Goal: Transaction & Acquisition: Purchase product/service

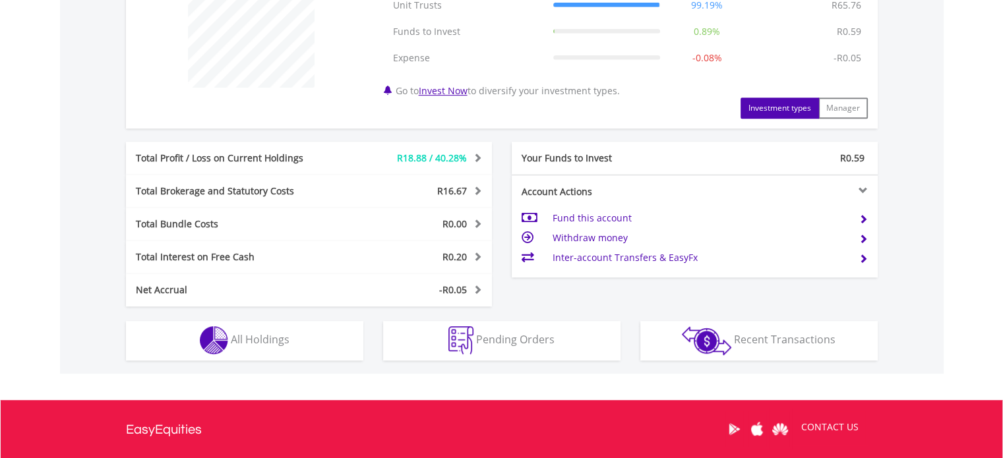
scroll to position [594, 0]
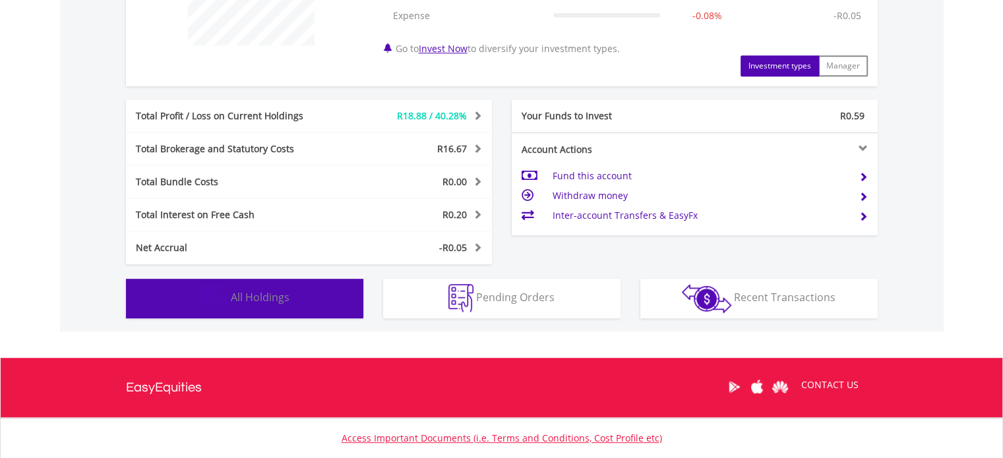
click at [290, 307] on button "Holdings All Holdings" at bounding box center [244, 299] width 237 height 40
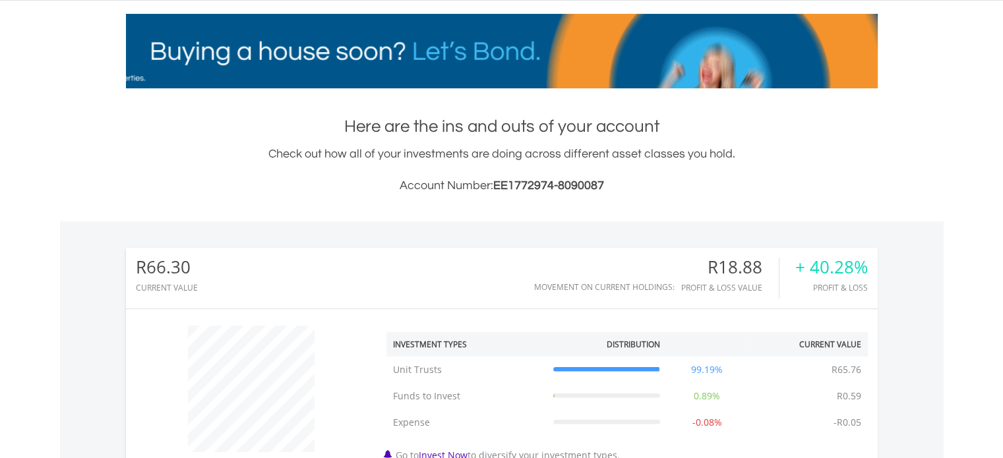
scroll to position [0, 0]
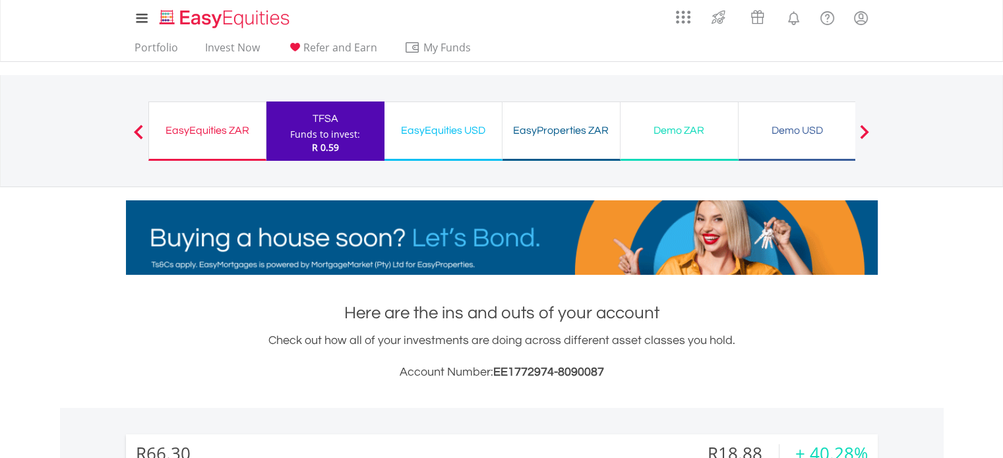
click at [219, 128] on div "EasyEquities ZAR" at bounding box center [207, 130] width 101 height 18
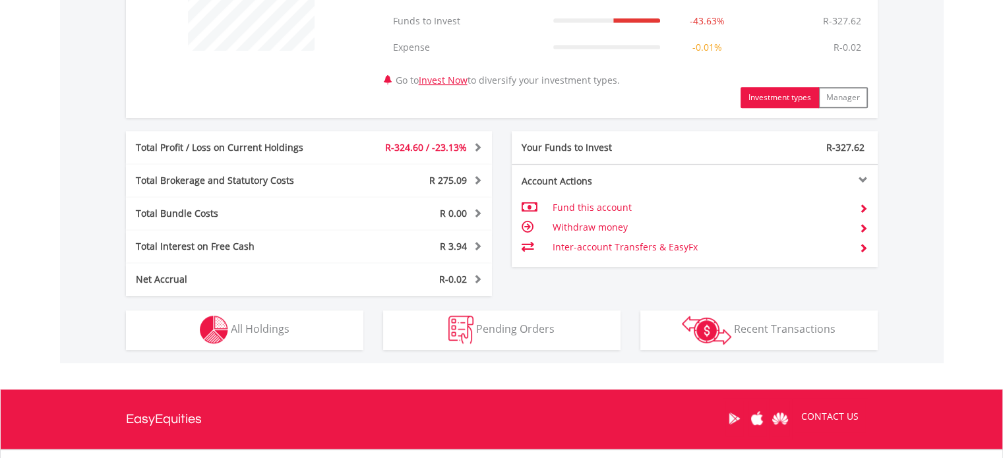
scroll to position [594, 0]
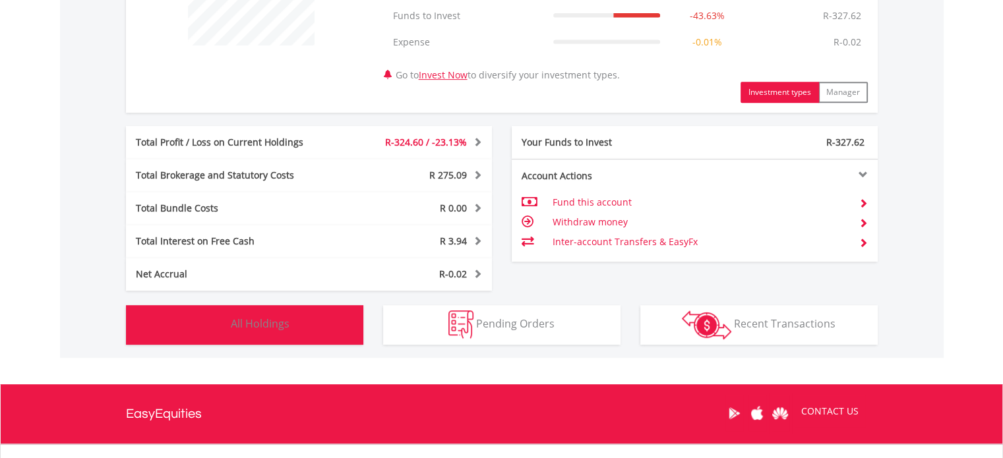
click at [335, 317] on button "Holdings All Holdings" at bounding box center [244, 325] width 237 height 40
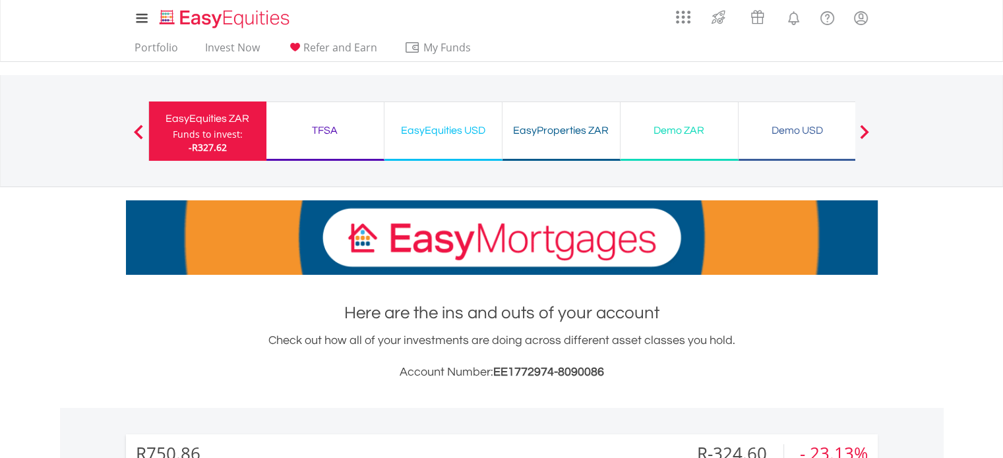
scroll to position [0, 0]
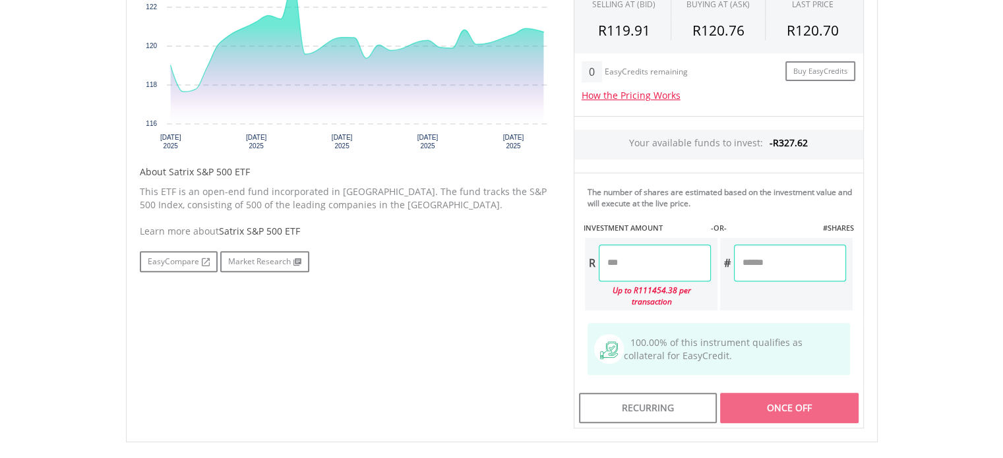
scroll to position [528, 0]
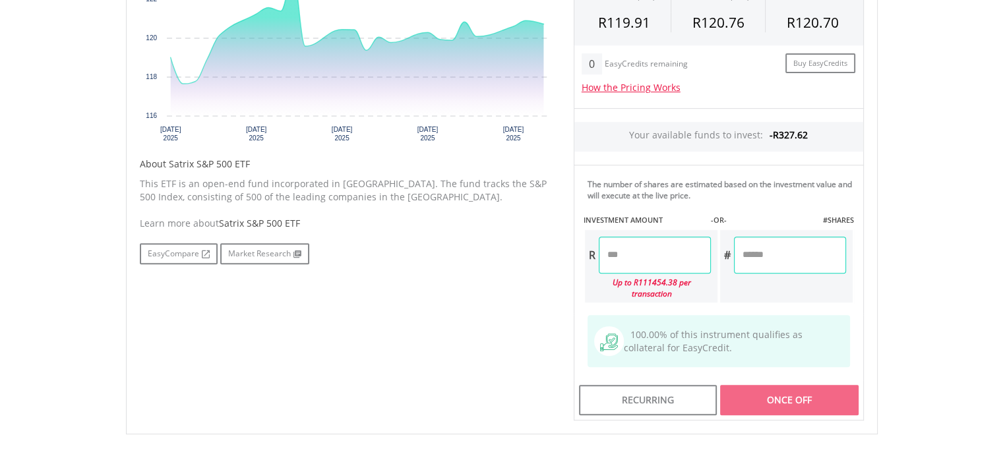
click at [610, 253] on input "number" at bounding box center [655, 255] width 112 height 37
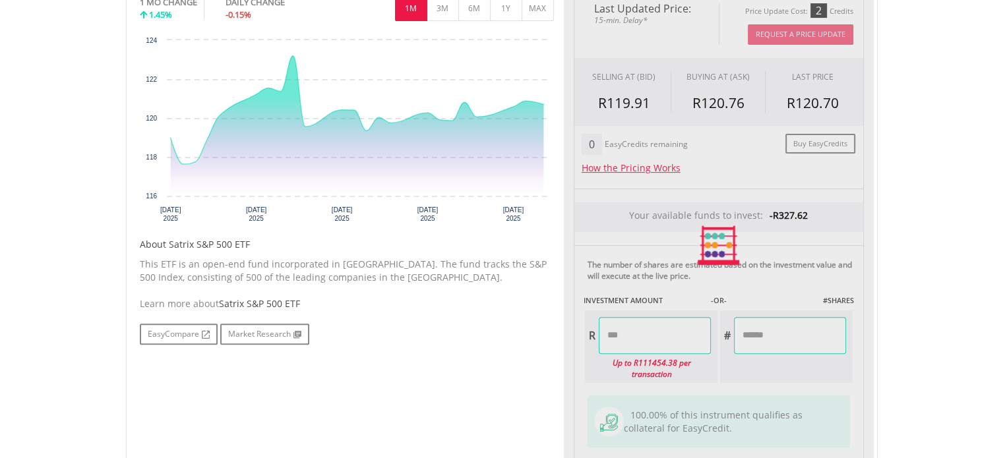
type input "******"
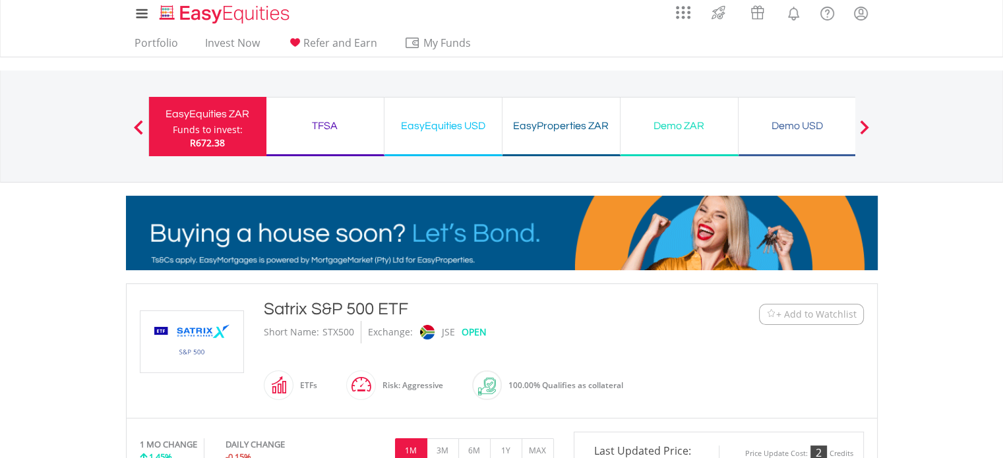
scroll to position [0, 0]
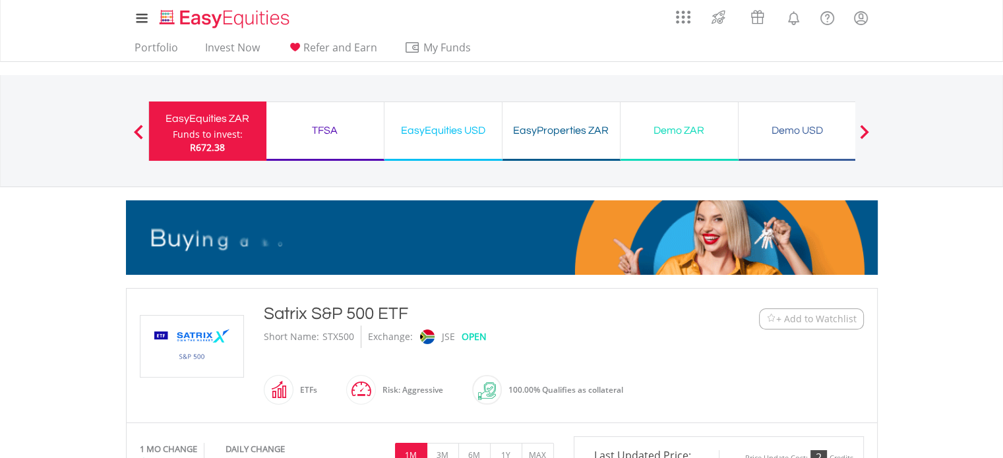
click at [223, 129] on div "Funds to invest:" at bounding box center [208, 134] width 70 height 13
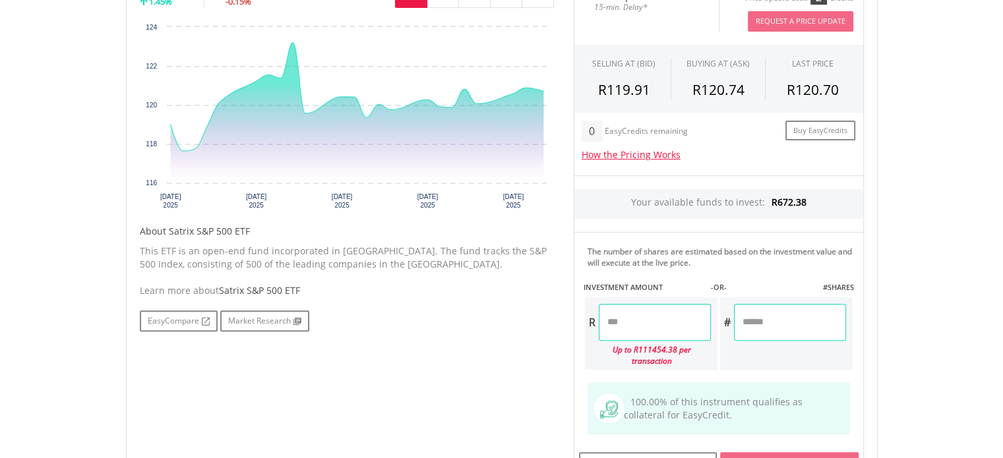
scroll to position [462, 0]
click at [620, 328] on input "number" at bounding box center [655, 321] width 112 height 37
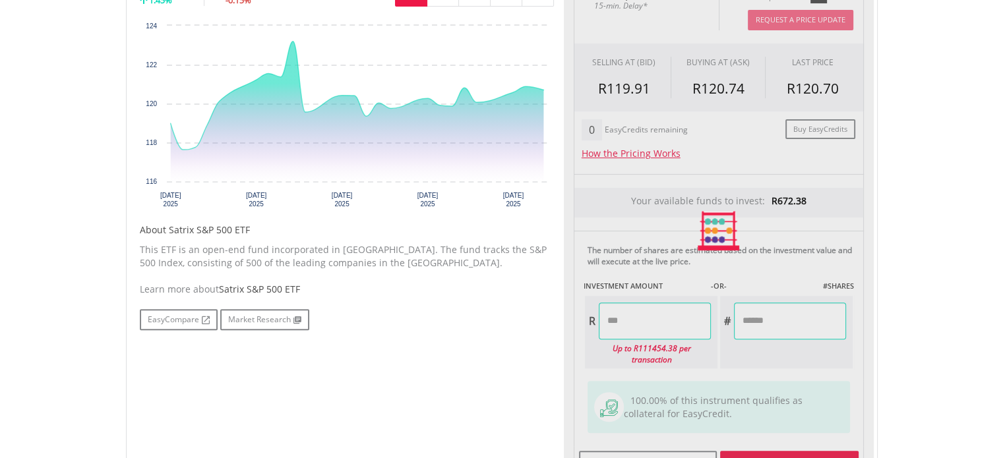
type input "******"
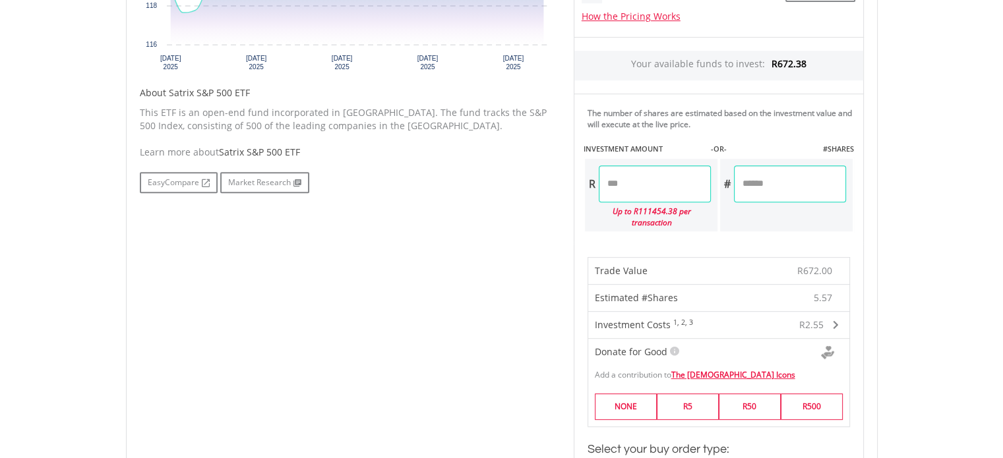
scroll to position [521, 0]
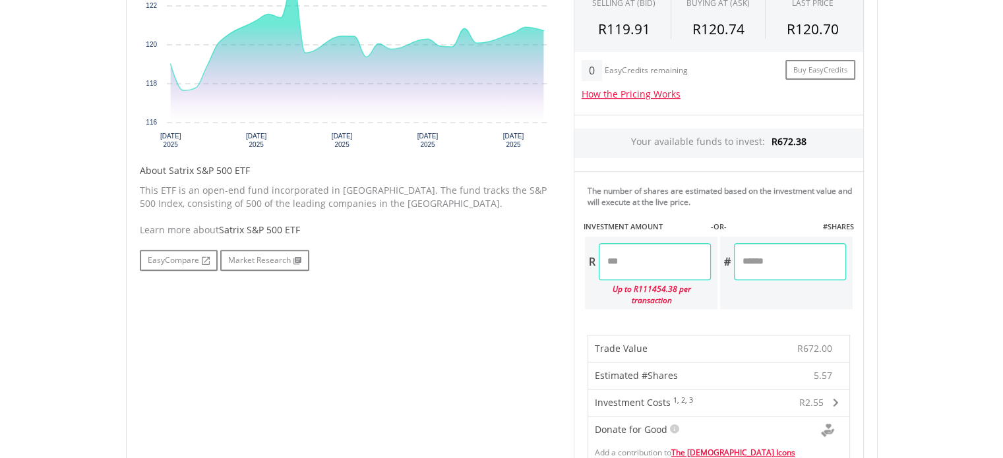
click at [638, 257] on input "******" at bounding box center [655, 261] width 112 height 37
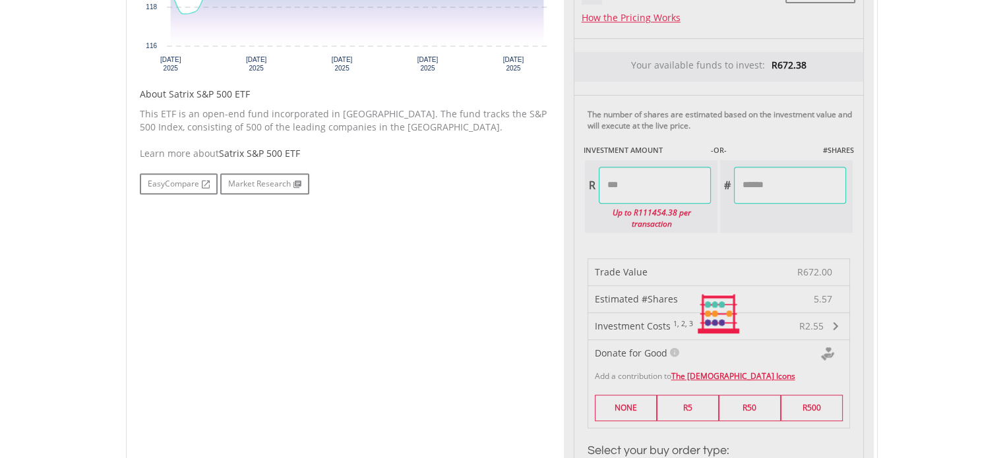
type input "******"
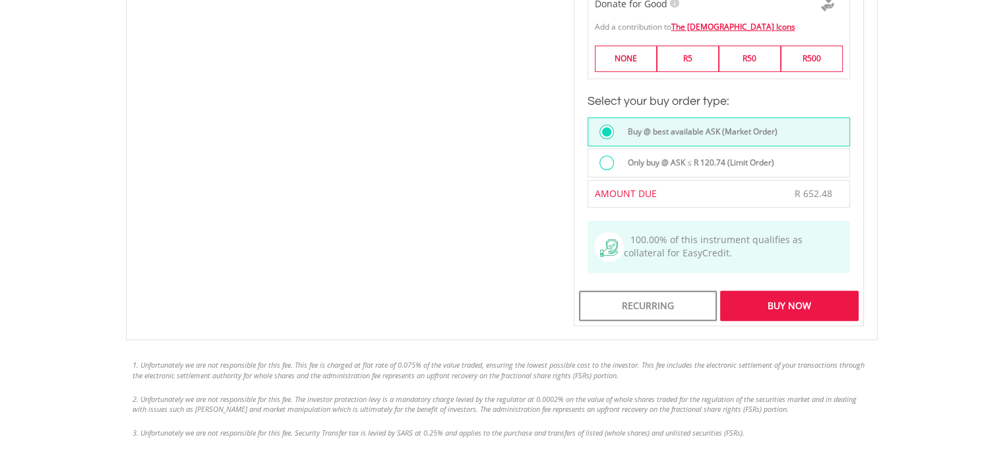
scroll to position [983, 0]
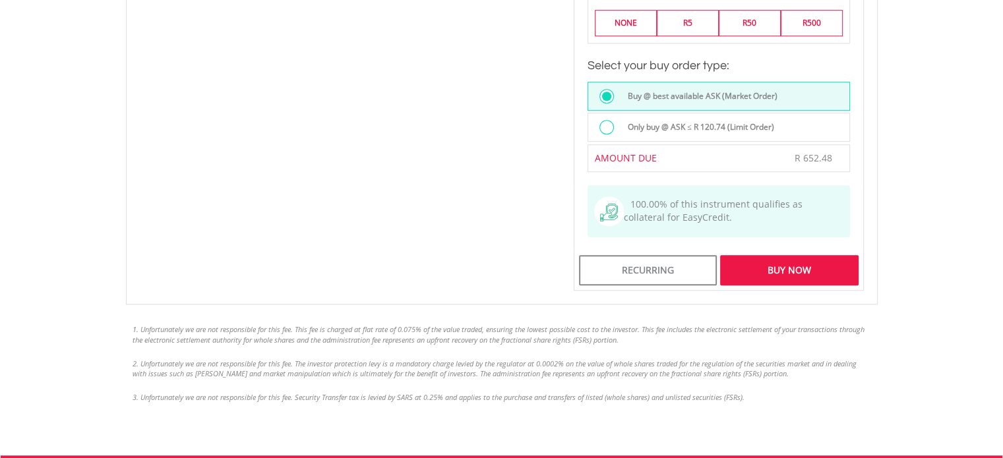
click at [819, 255] on div "Buy Now" at bounding box center [789, 270] width 138 height 30
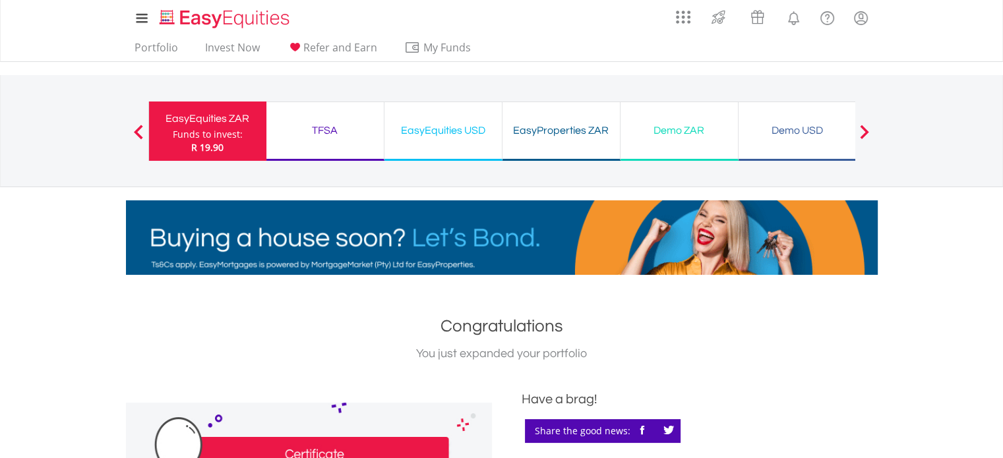
click at [330, 131] on div "TFSA" at bounding box center [325, 130] width 102 height 18
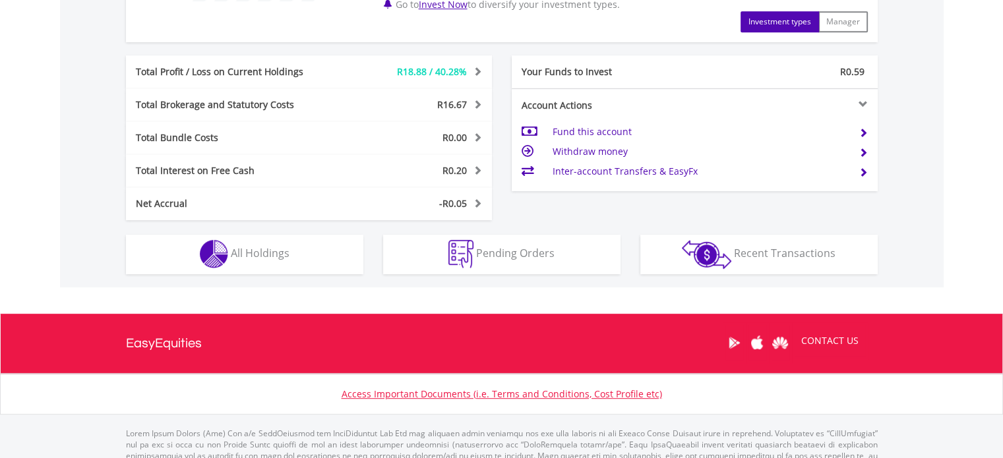
scroll to position [682, 0]
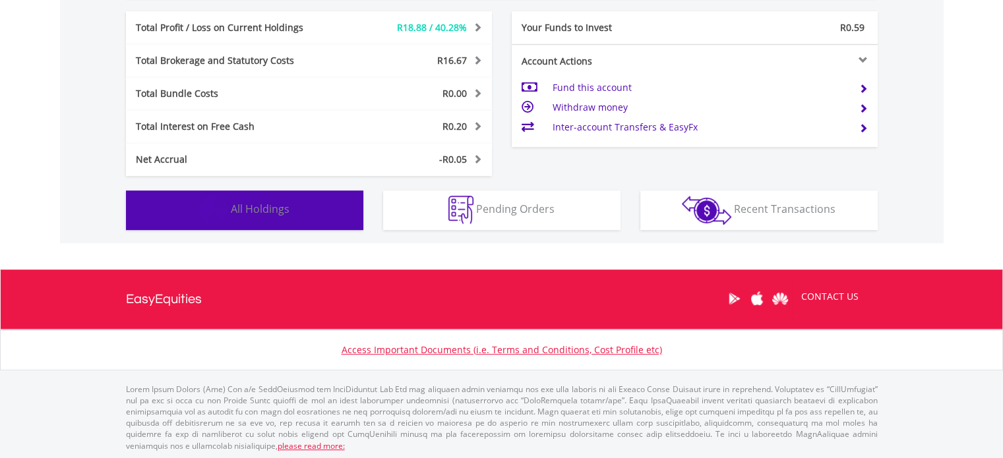
click at [288, 216] on button "Holdings All Holdings" at bounding box center [244, 211] width 237 height 40
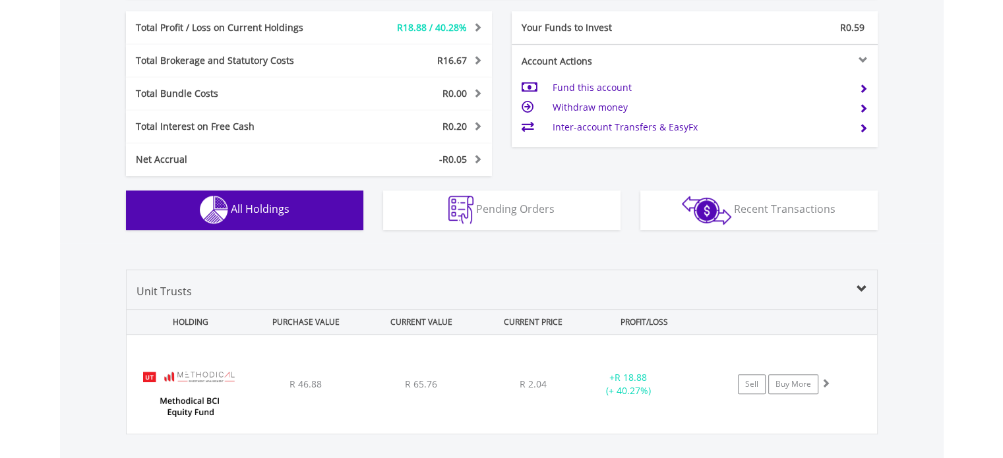
scroll to position [900, 0]
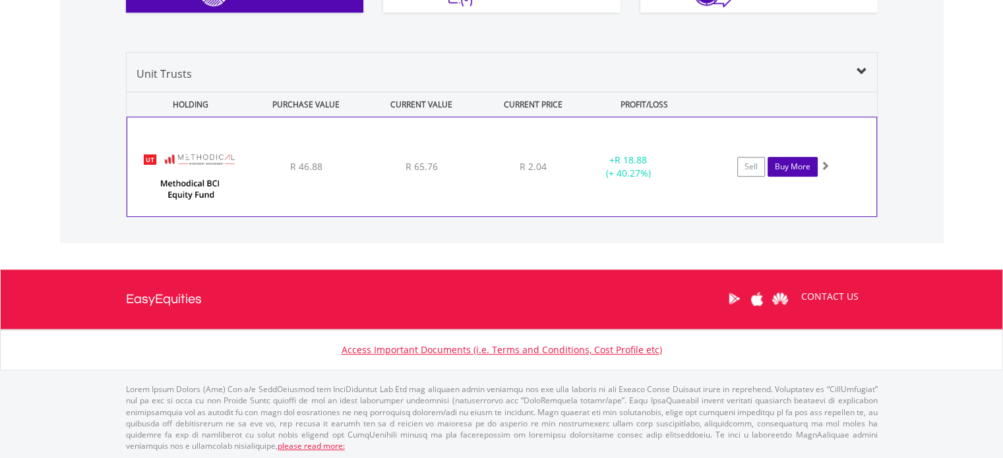
click at [799, 166] on link "Buy More" at bounding box center [793, 167] width 50 height 20
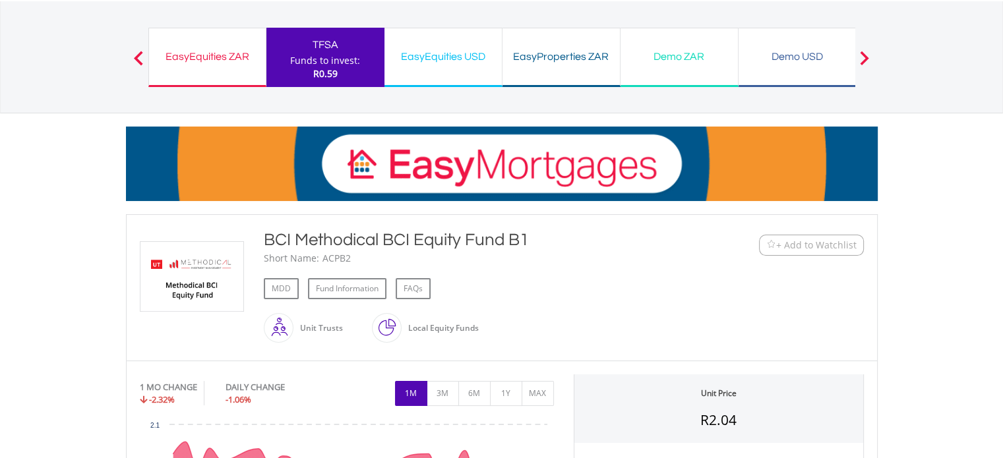
scroll to position [66, 0]
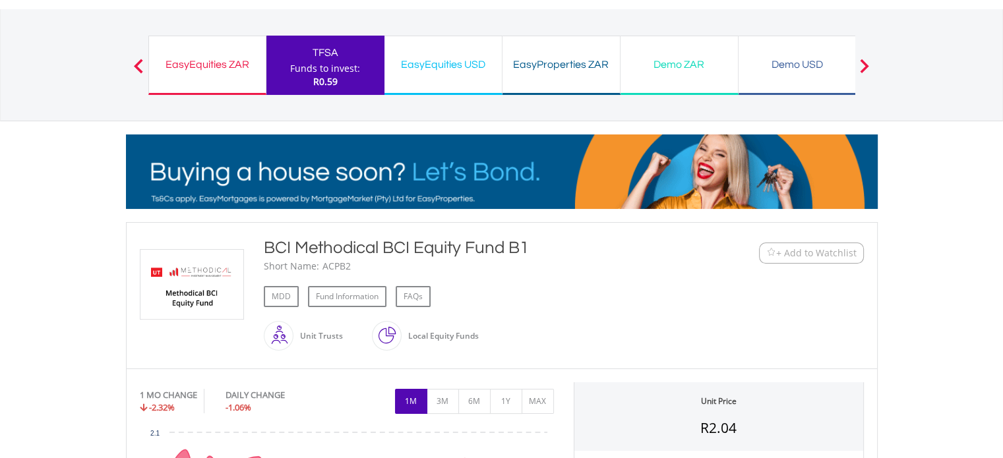
click at [202, 66] on div "EasyEquities ZAR" at bounding box center [207, 64] width 101 height 18
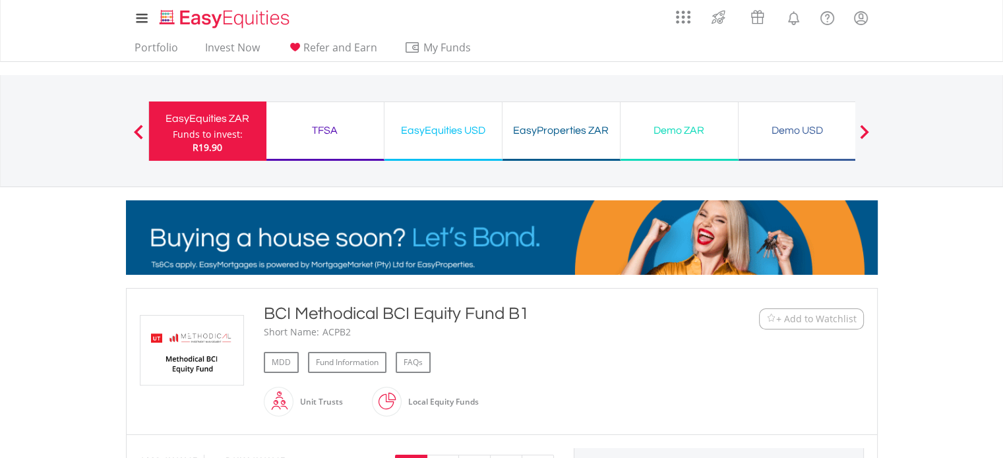
drag, startPoint x: 202, startPoint y: 135, endPoint x: 164, endPoint y: 134, distance: 37.6
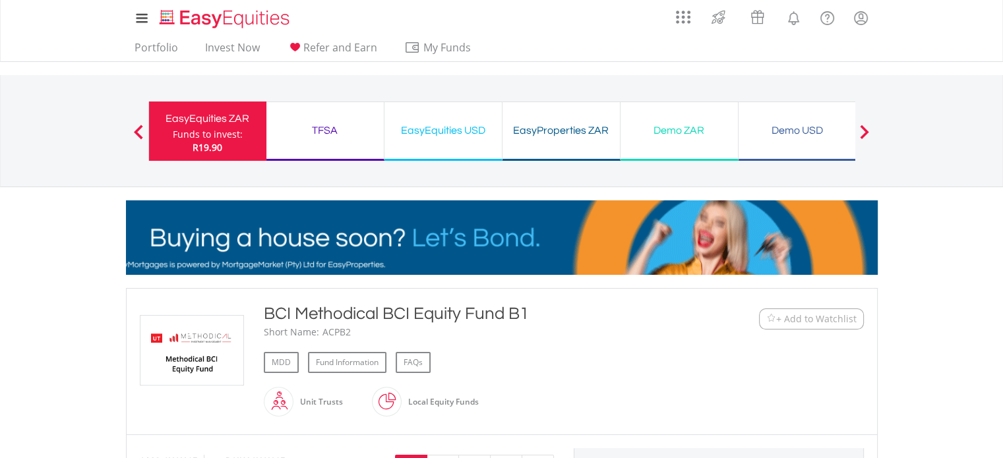
click at [164, 134] on div "EasyEquities ZAR Funds to invest: R19.90" at bounding box center [207, 131] width 118 height 59
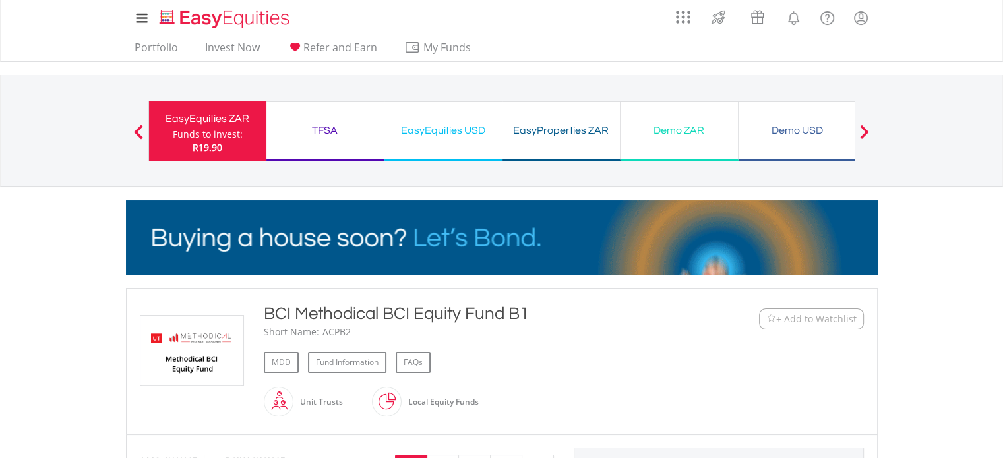
click at [185, 131] on div "Funds to invest:" at bounding box center [208, 134] width 70 height 13
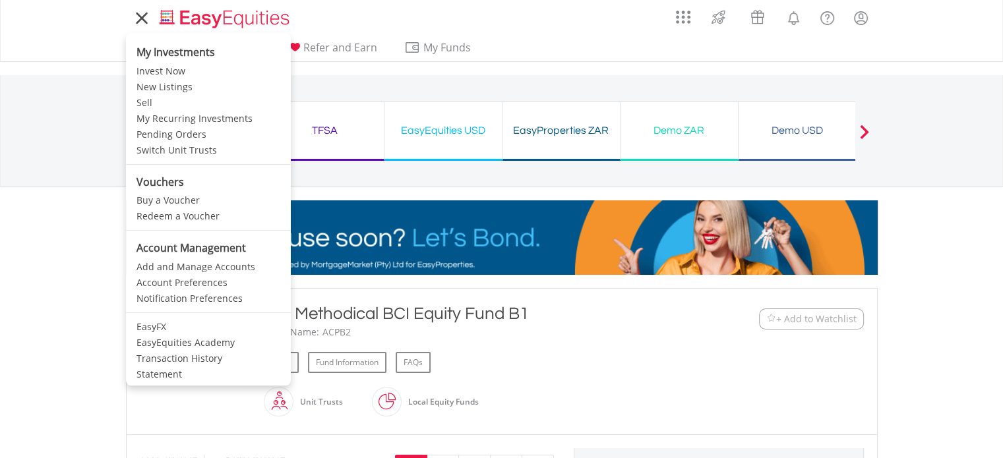
click at [149, 20] on icon at bounding box center [142, 18] width 18 height 16
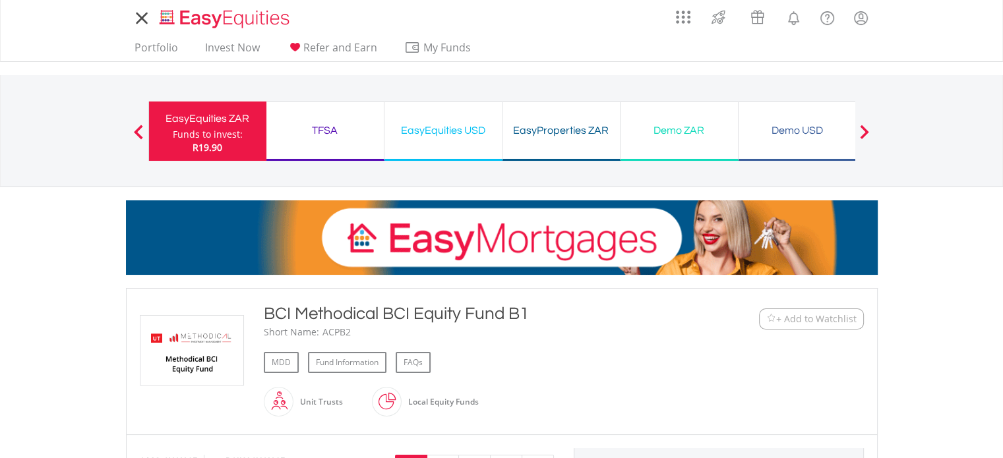
click at [211, 129] on div "Funds to invest:" at bounding box center [208, 134] width 70 height 13
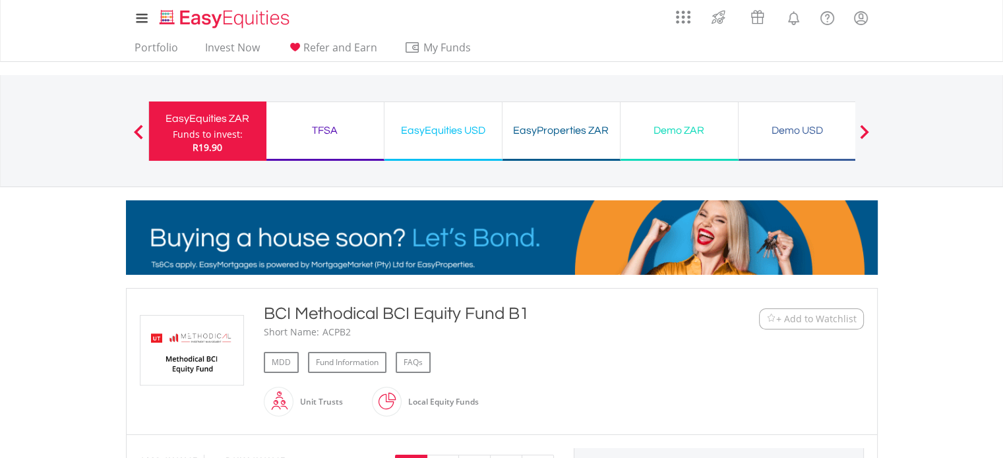
click at [140, 133] on button "Previous" at bounding box center [138, 137] width 26 height 13
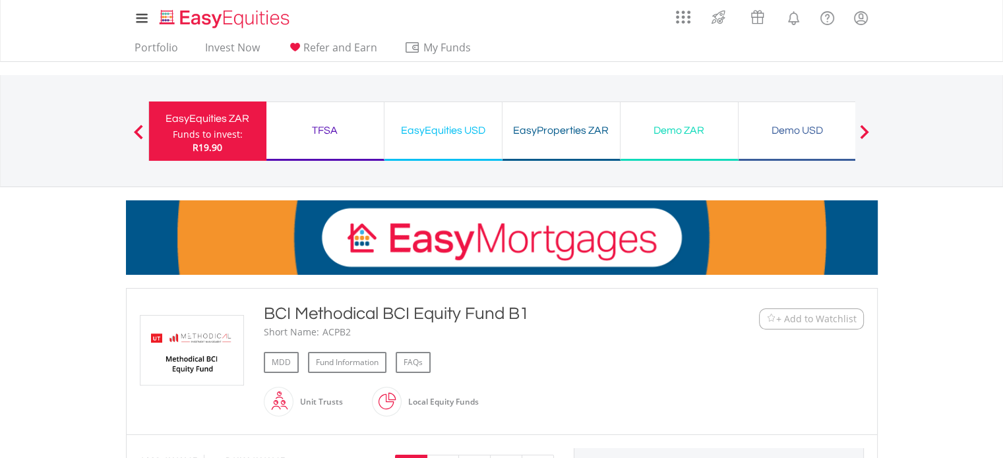
click at [230, 137] on div "Funds to invest:" at bounding box center [208, 134] width 70 height 13
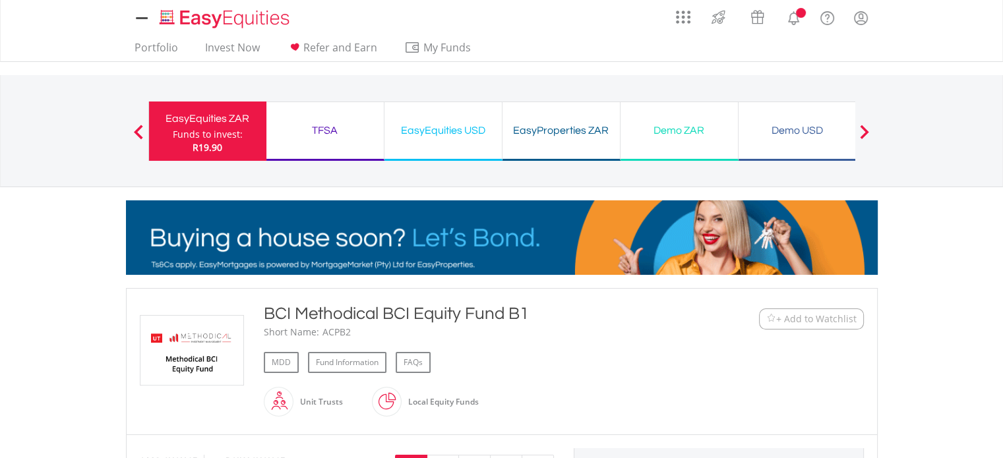
click at [230, 137] on div "Funds to invest:" at bounding box center [208, 134] width 70 height 13
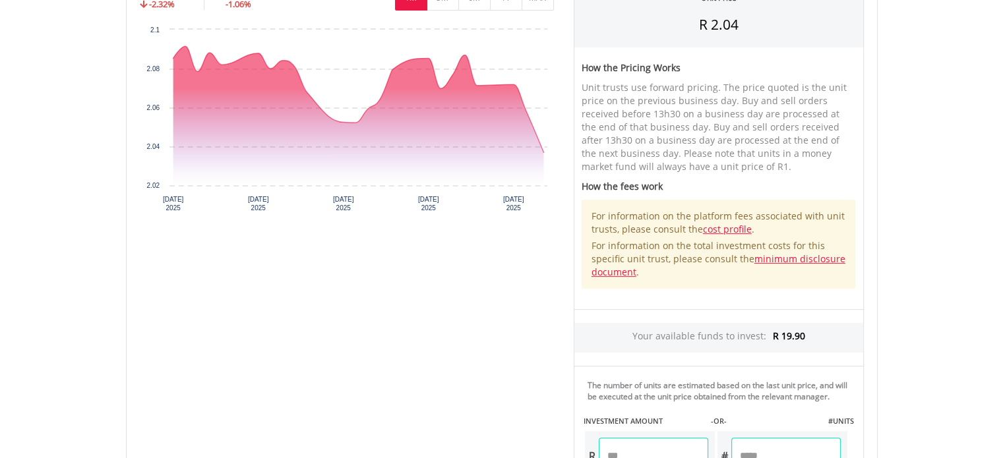
scroll to position [528, 0]
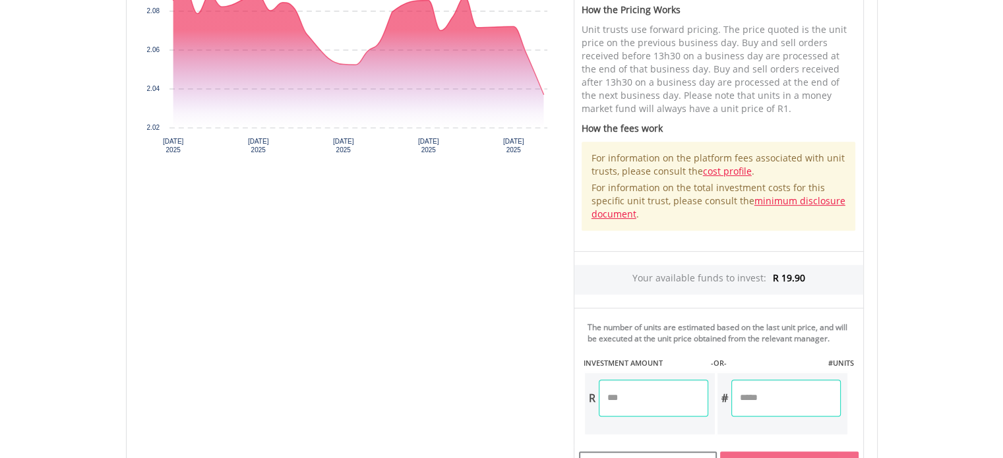
click at [615, 400] on input "number" at bounding box center [653, 398] width 109 height 37
type input "**"
type input "*****"
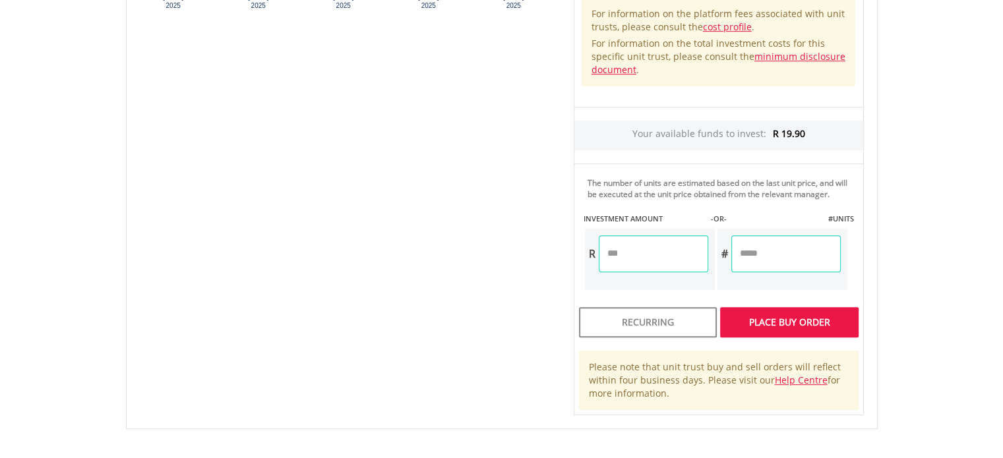
type input "******"
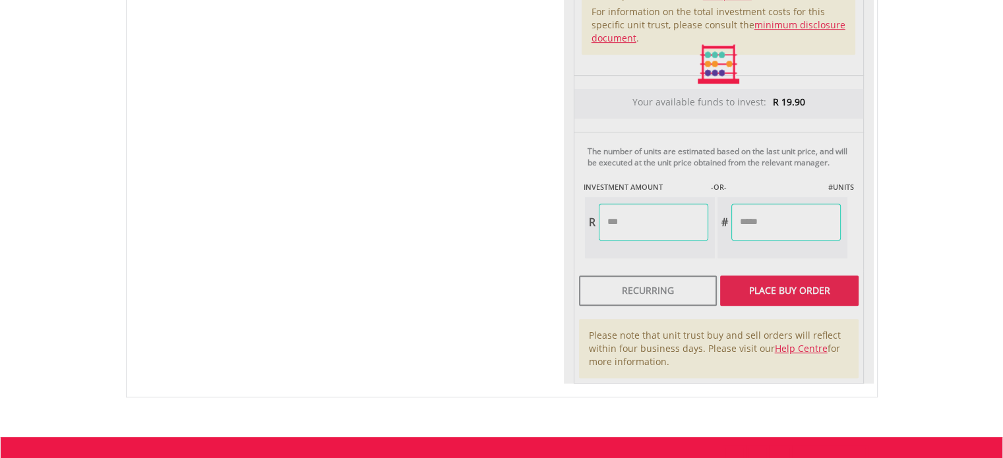
scroll to position [725, 0]
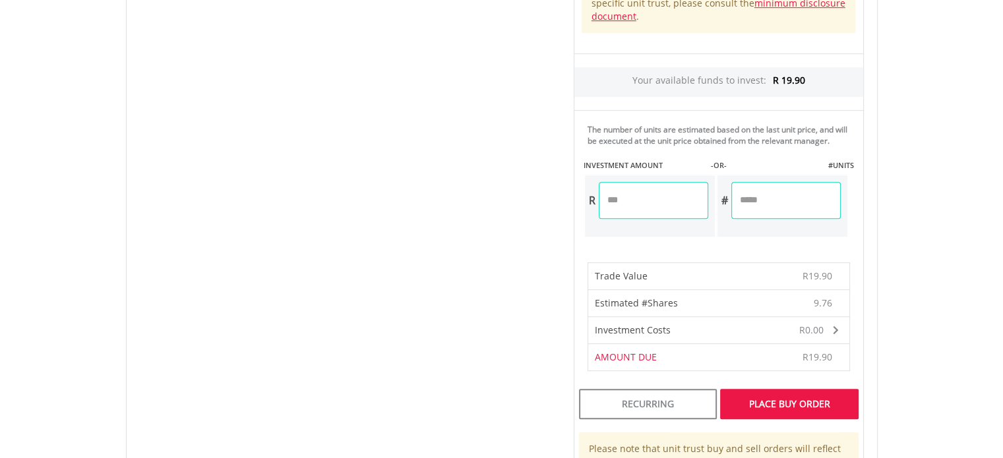
click at [790, 404] on div "Place Buy Order" at bounding box center [789, 404] width 138 height 30
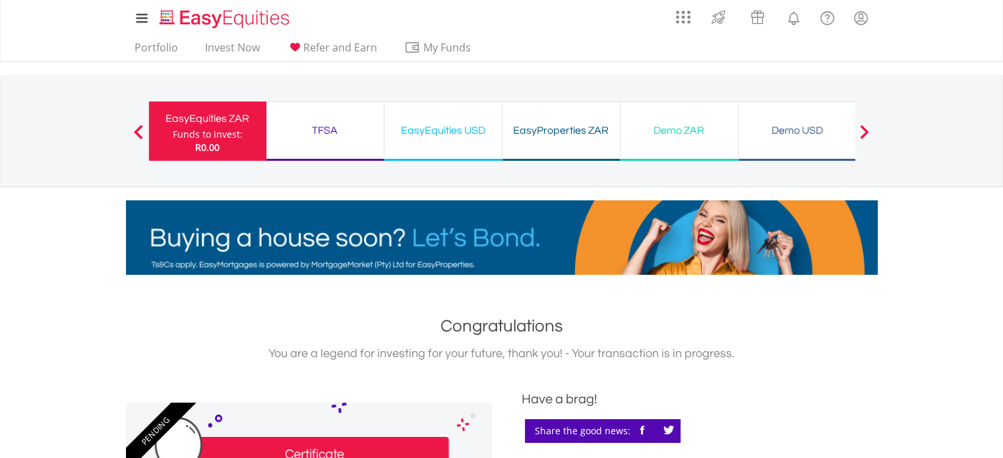
click at [327, 131] on div "TFSA" at bounding box center [325, 130] width 102 height 18
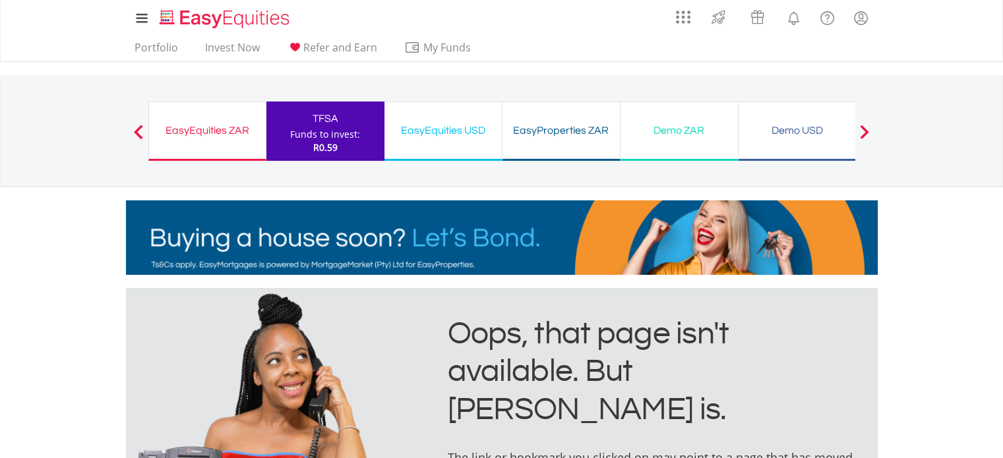
click at [326, 135] on div "Funds to invest:" at bounding box center [325, 134] width 70 height 13
click at [208, 118] on div "EasyEquities ZAR Funds to invest: R0.59" at bounding box center [207, 131] width 118 height 59
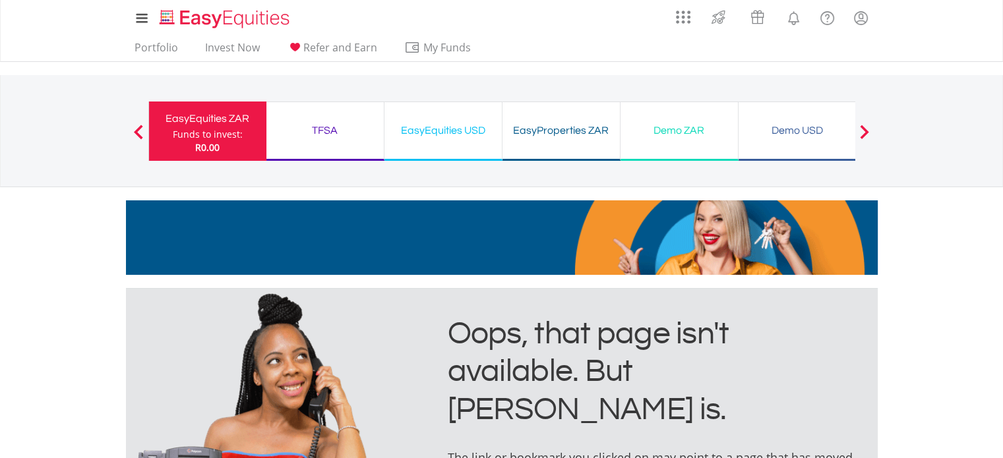
click at [217, 129] on div "Funds to invest:" at bounding box center [208, 134] width 70 height 13
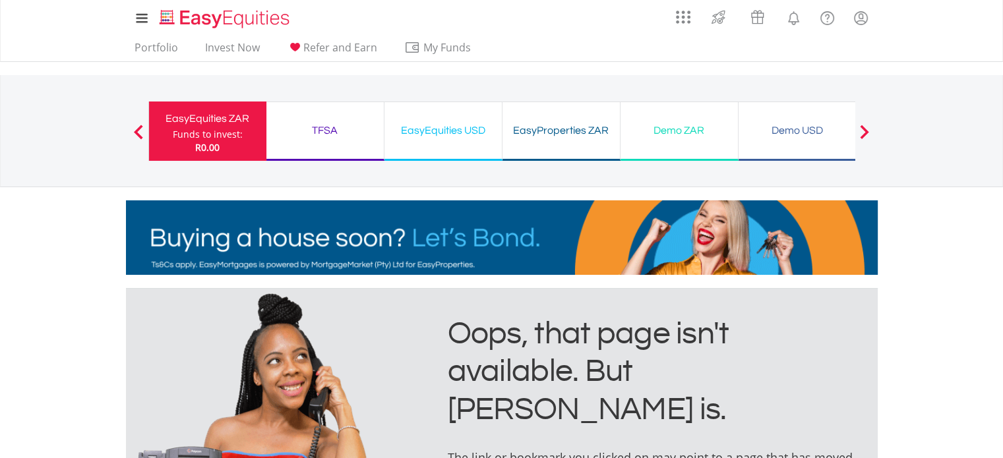
click at [217, 129] on div "Funds to invest:" at bounding box center [208, 134] width 70 height 13
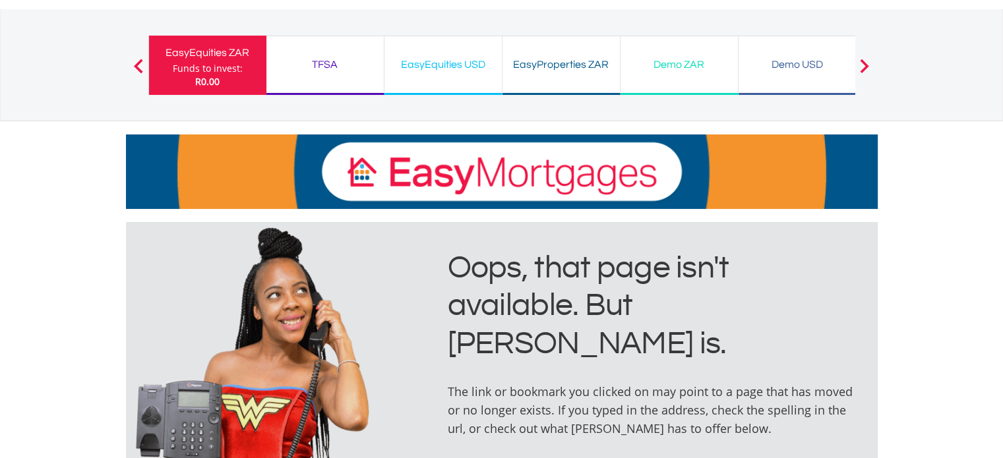
scroll to position [66, 0]
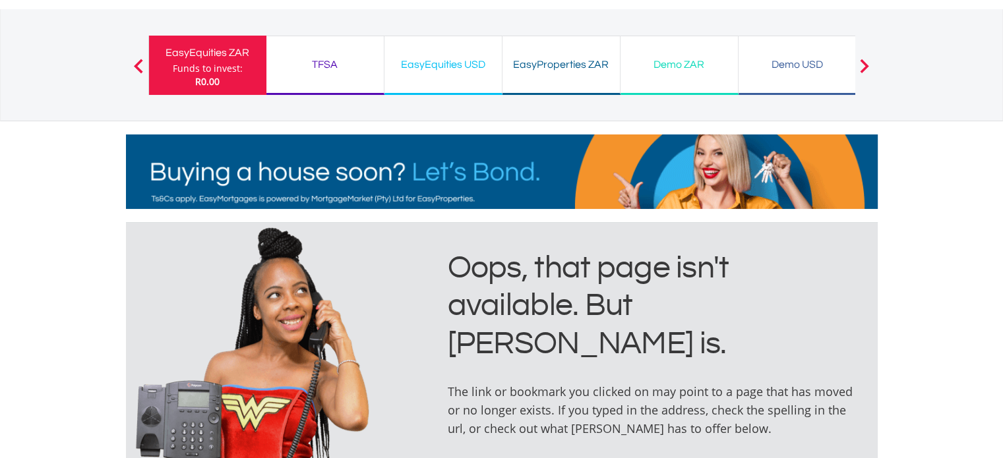
click at [547, 71] on div "EasyProperties ZAR" at bounding box center [561, 64] width 102 height 18
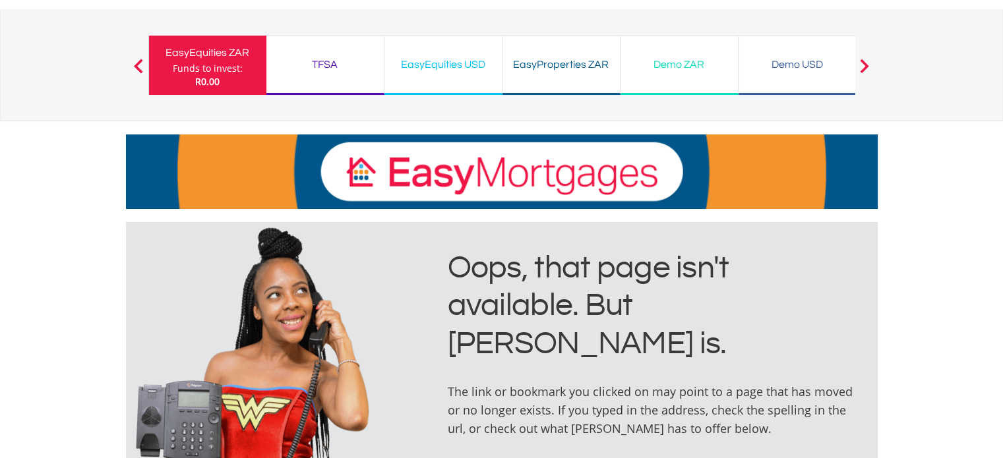
click at [464, 68] on div "EasyEquities USD" at bounding box center [443, 64] width 102 height 18
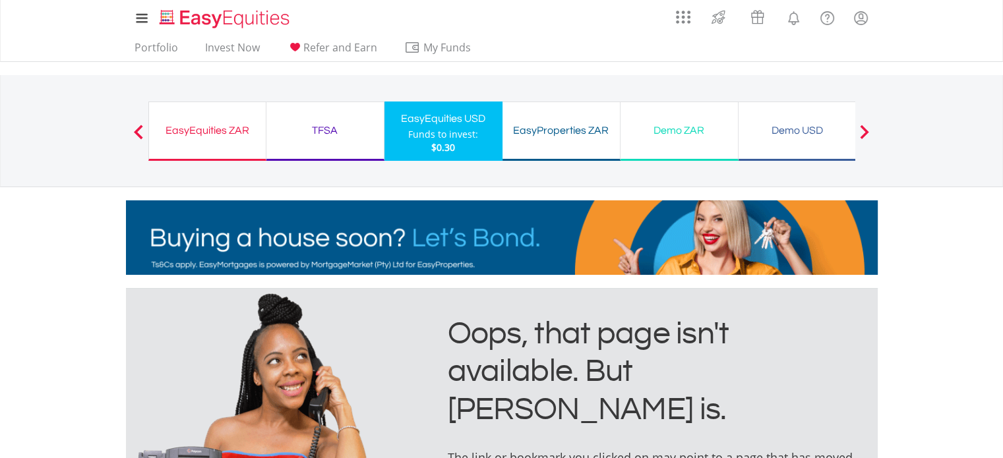
click at [333, 129] on div "TFSA" at bounding box center [325, 130] width 102 height 18
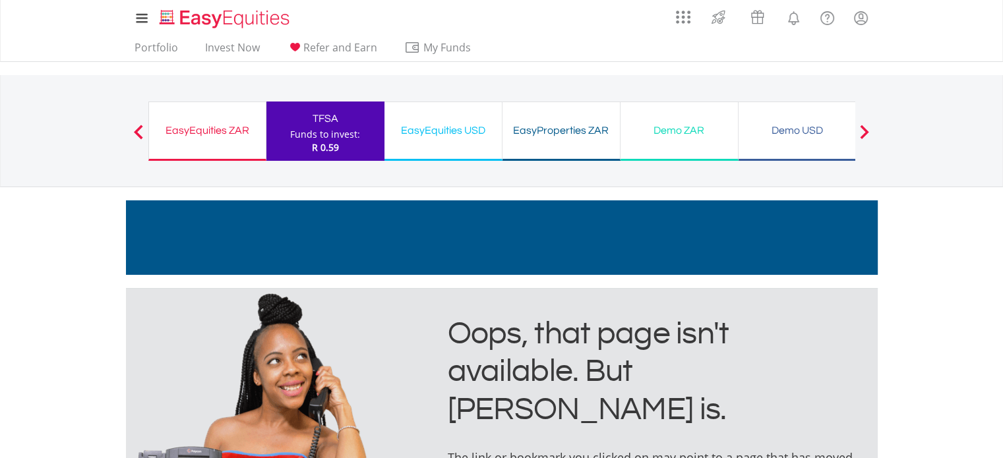
click at [332, 137] on div "Funds to invest:" at bounding box center [325, 134] width 70 height 13
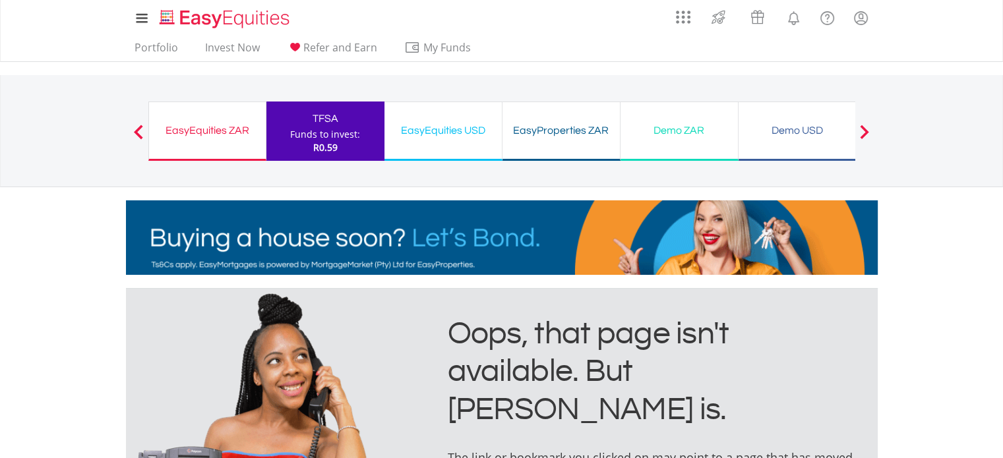
click at [319, 129] on div "Funds to invest:" at bounding box center [325, 134] width 70 height 13
click at [200, 135] on div "EasyEquities ZAR" at bounding box center [207, 130] width 101 height 18
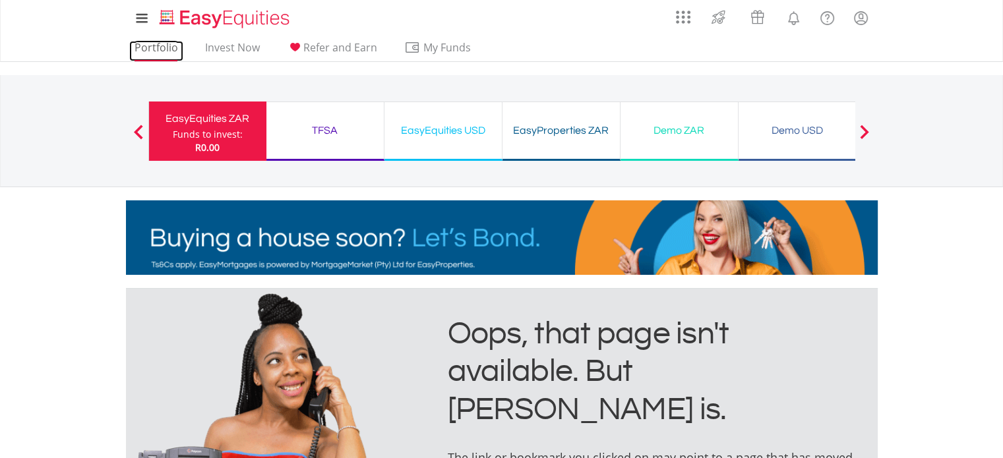
click at [144, 47] on link "Portfolio" at bounding box center [156, 51] width 54 height 20
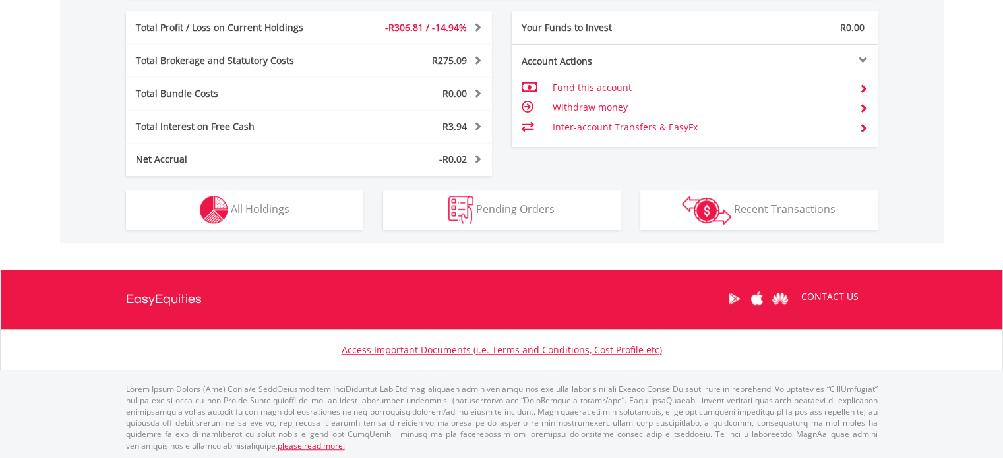
scroll to position [127, 251]
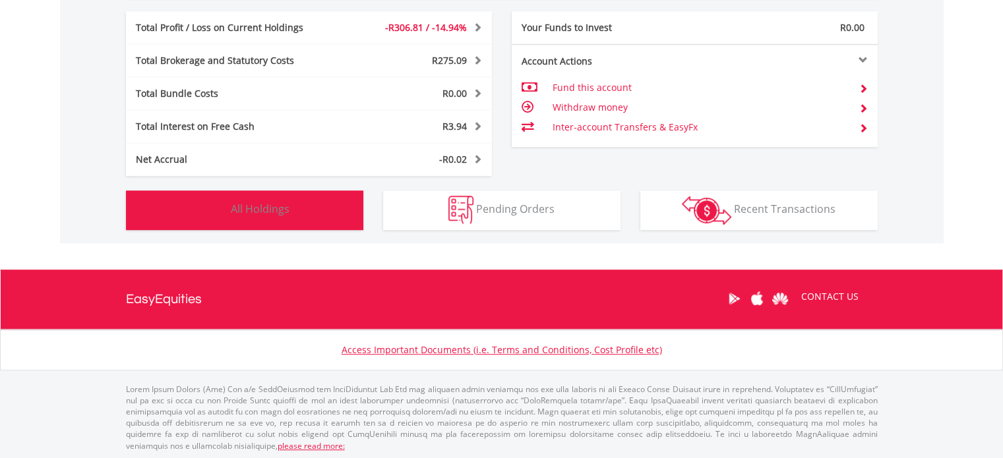
click at [309, 212] on button "Holdings All Holdings" at bounding box center [244, 211] width 237 height 40
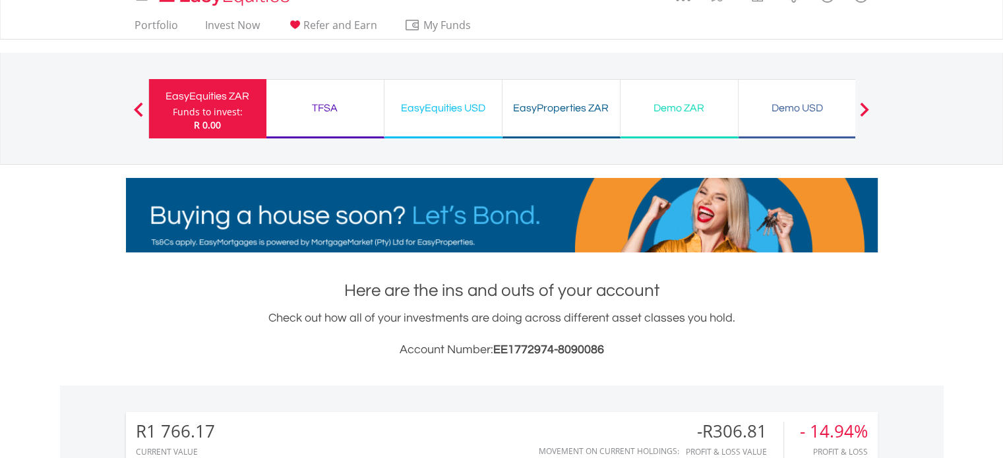
scroll to position [0, 0]
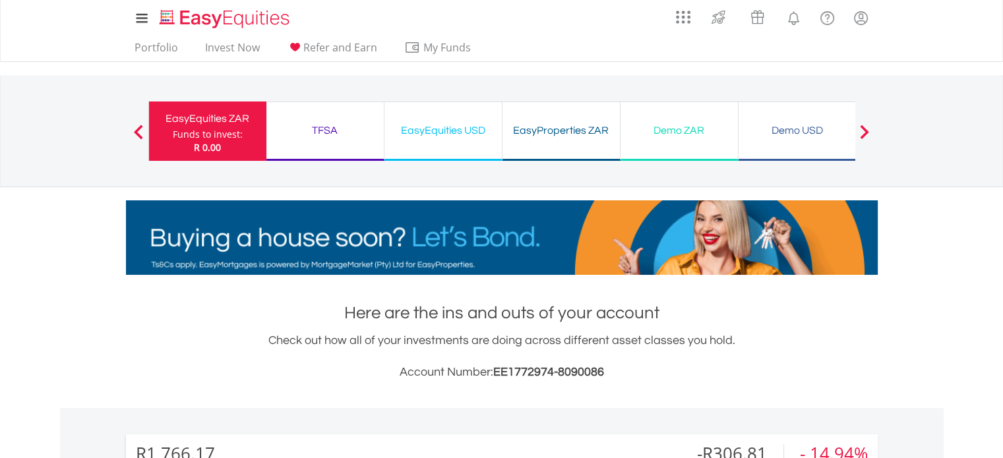
click at [303, 140] on div "TFSA Funds to invest: R 0.00" at bounding box center [325, 131] width 118 height 59
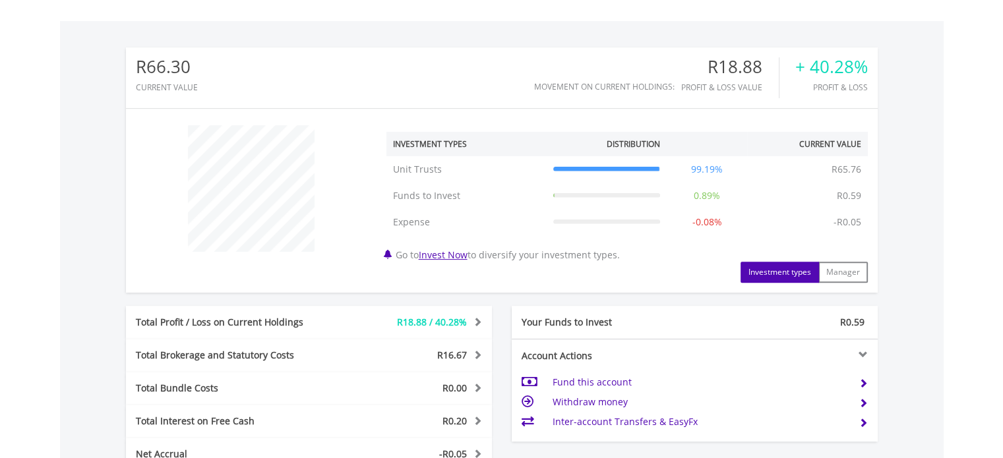
scroll to position [682, 0]
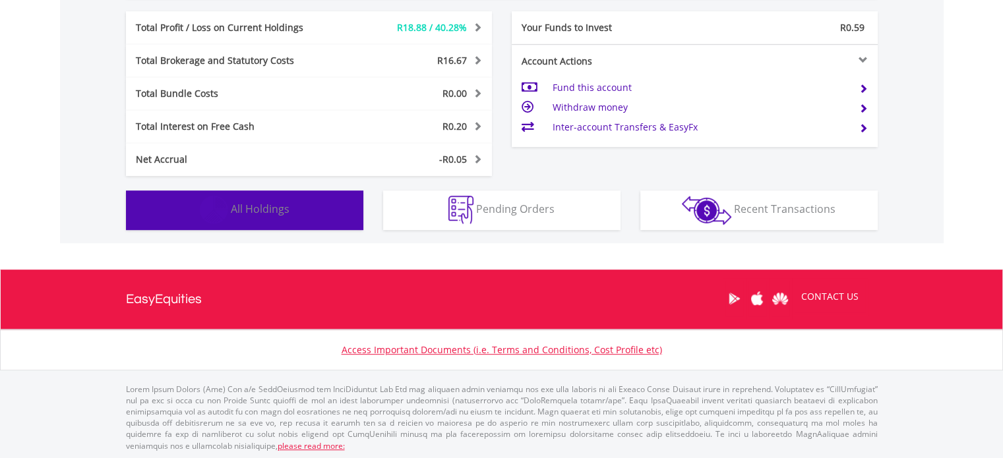
click at [266, 207] on span "All Holdings" at bounding box center [260, 209] width 59 height 15
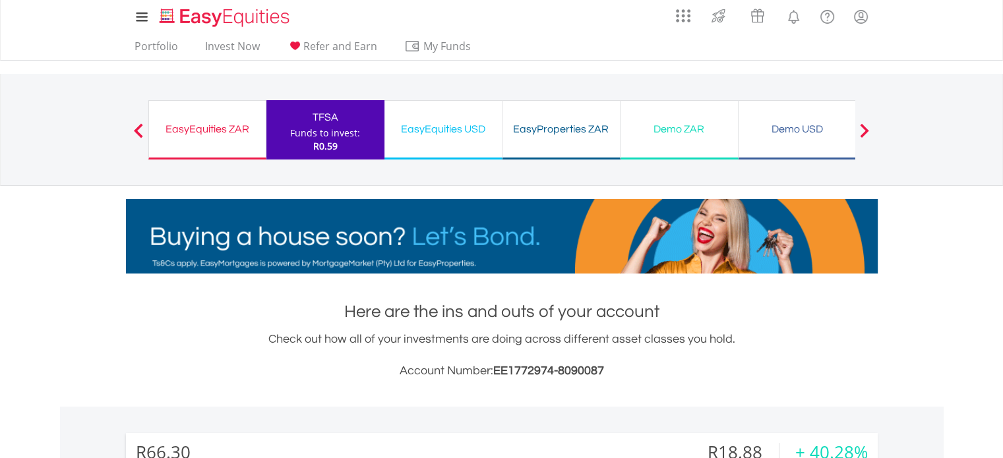
scroll to position [0, 0]
